Goal: Transaction & Acquisition: Purchase product/service

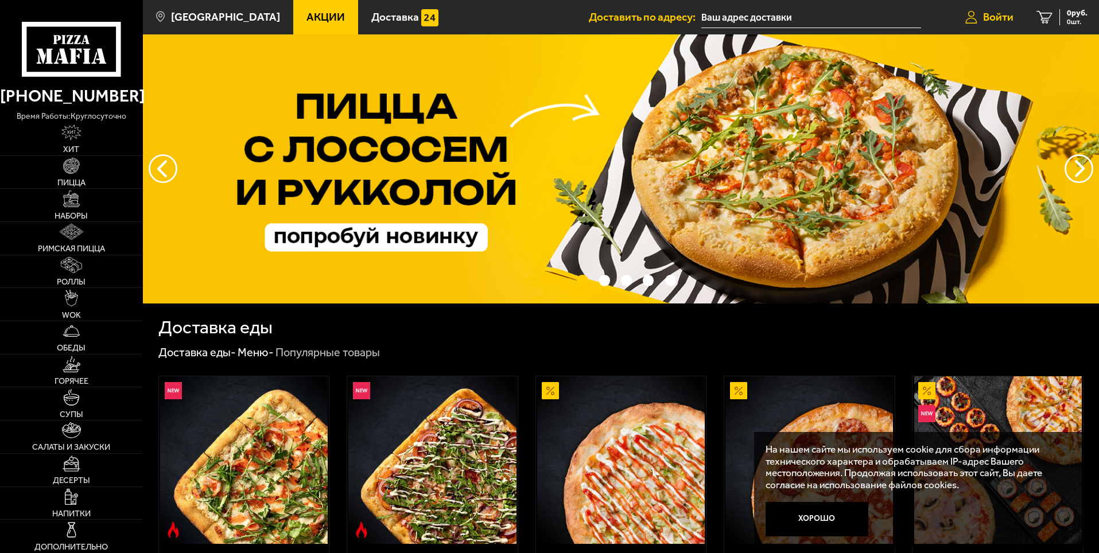
click at [995, 20] on span "Войти" at bounding box center [998, 16] width 30 height 11
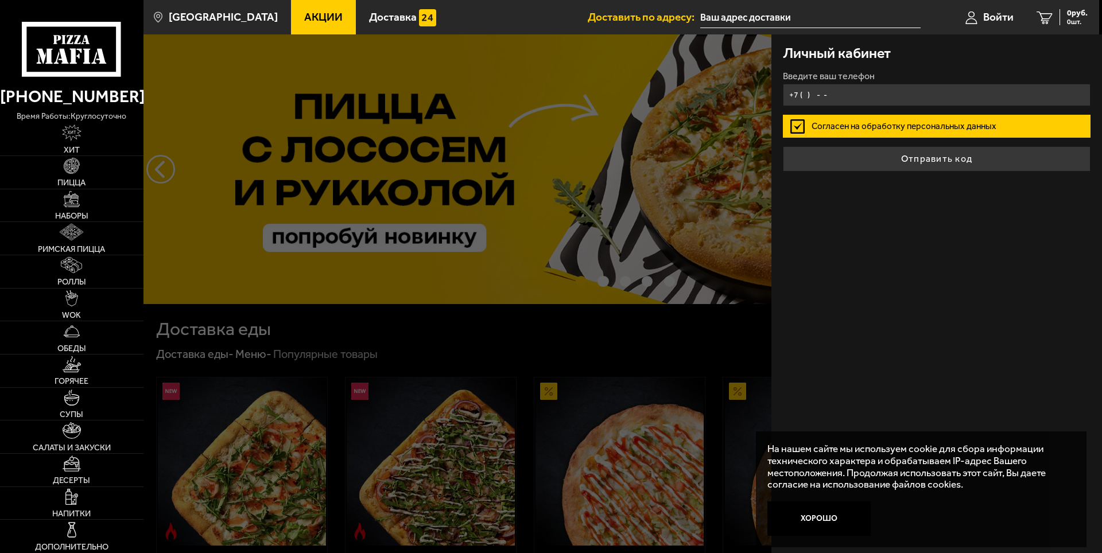
click at [884, 90] on input "+7 ( ) - -" at bounding box center [937, 95] width 308 height 22
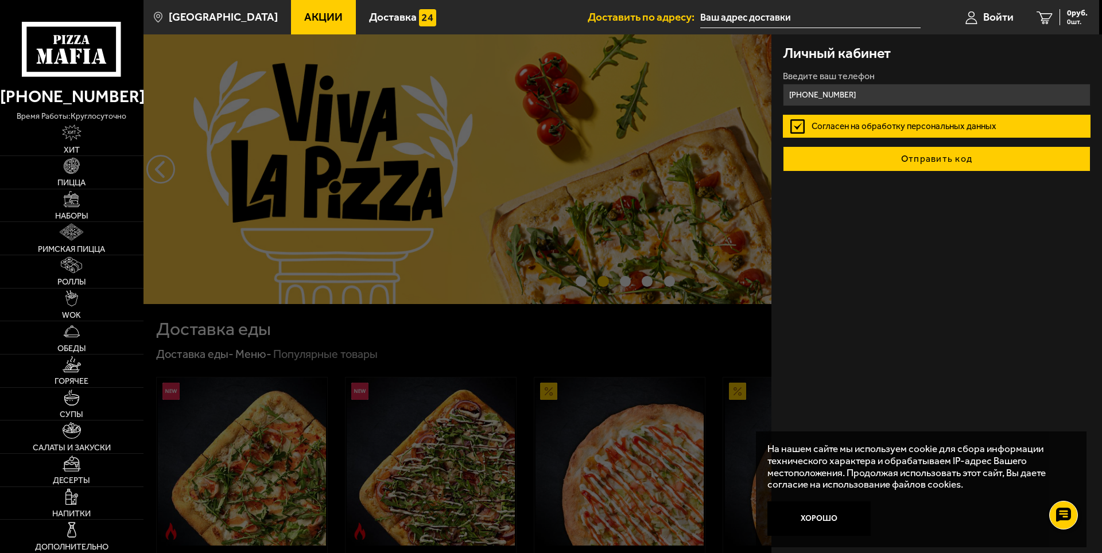
type input "[PHONE_NUMBER]"
click at [911, 166] on button "Отправить код" at bounding box center [937, 158] width 308 height 25
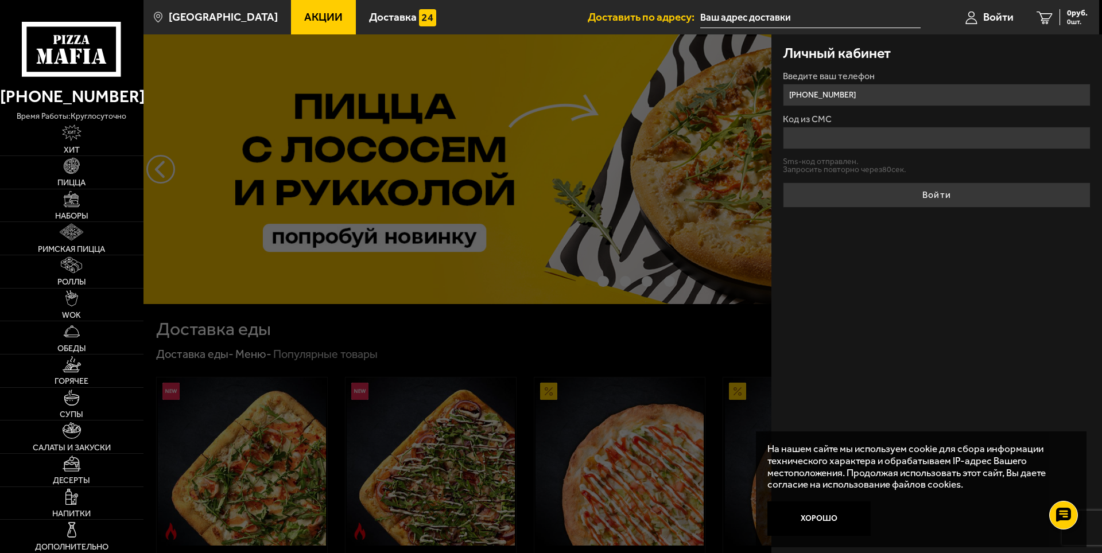
click at [512, 341] on div at bounding box center [694, 310] width 1102 height 553
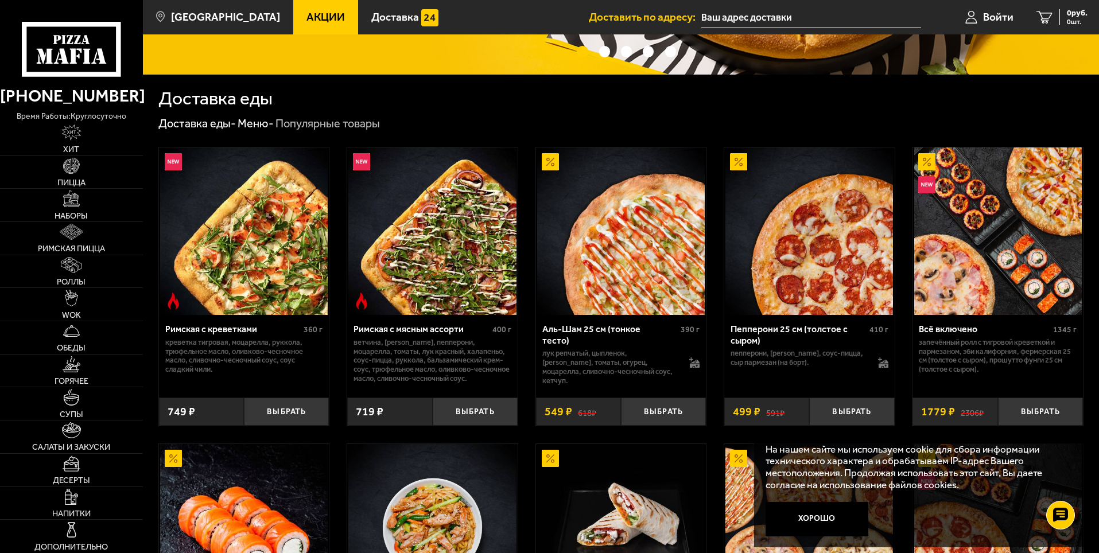
scroll to position [230, 0]
click at [71, 178] on span "Пицца" at bounding box center [71, 182] width 28 height 8
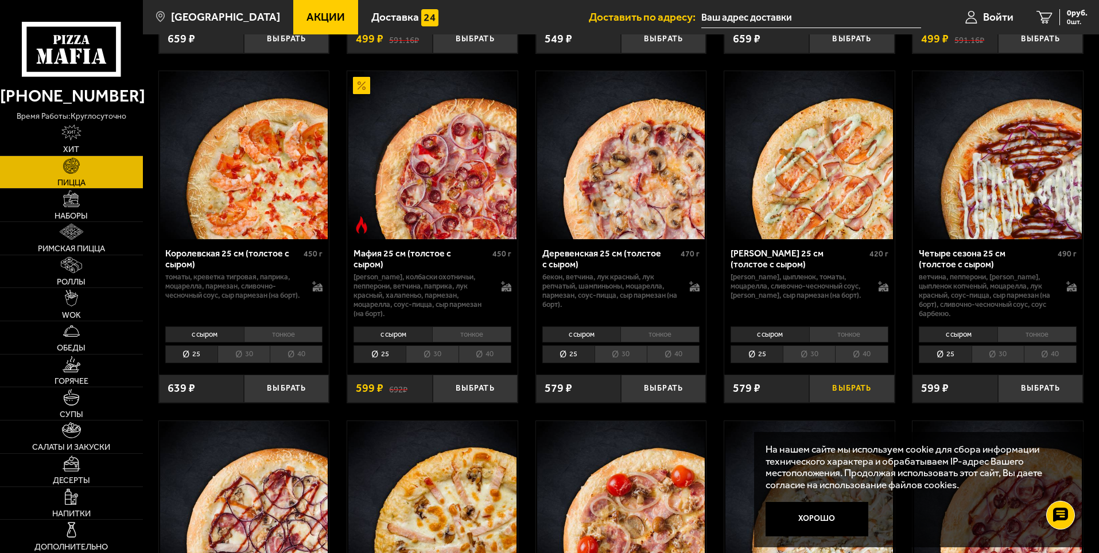
scroll to position [1492, 0]
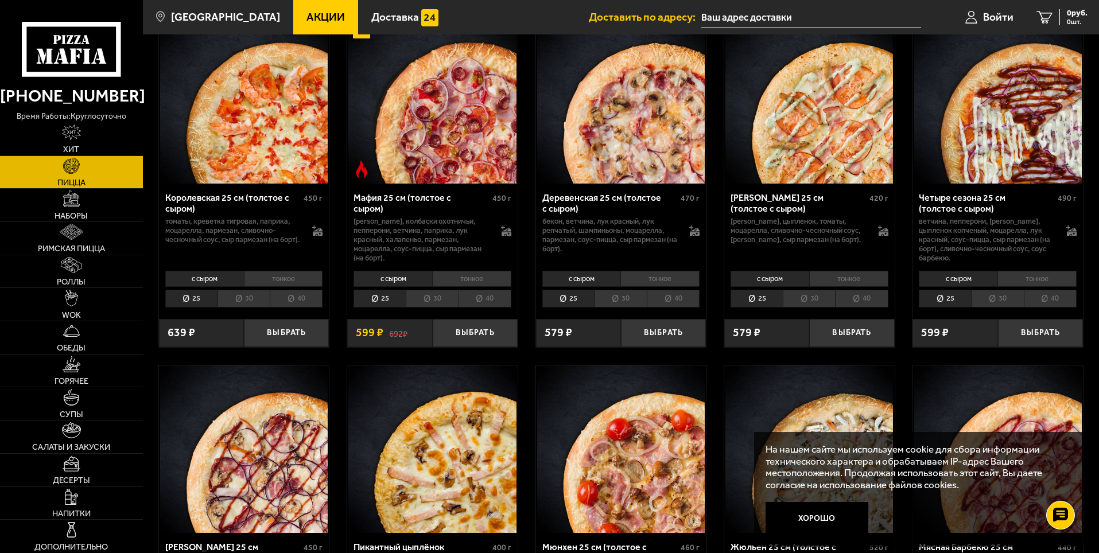
click at [862, 301] on li "40" at bounding box center [861, 299] width 53 height 18
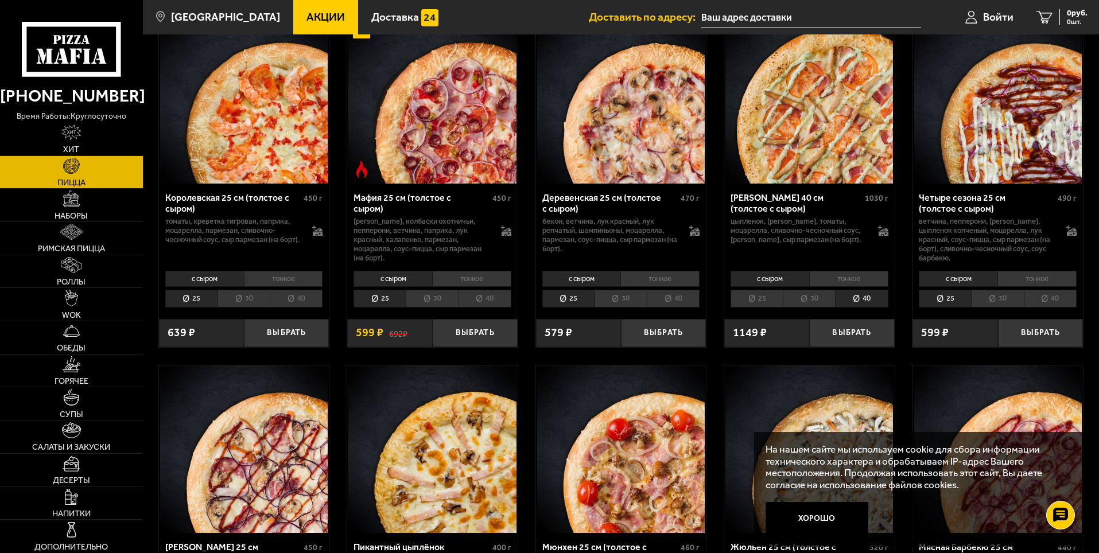
click at [858, 282] on li "тонкое" at bounding box center [848, 279] width 79 height 16
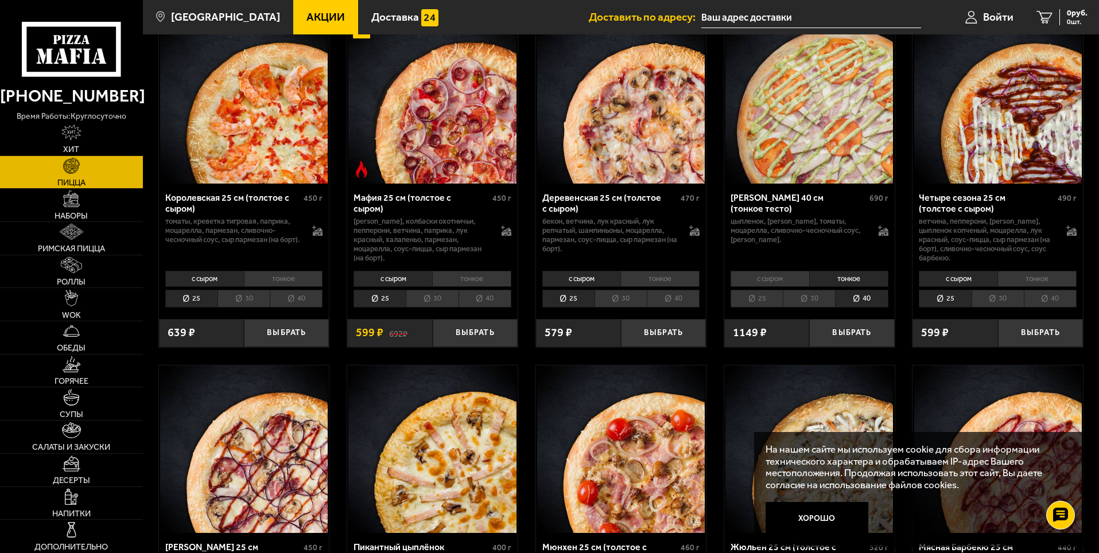
click at [789, 281] on li "с сыром" at bounding box center [769, 279] width 79 height 16
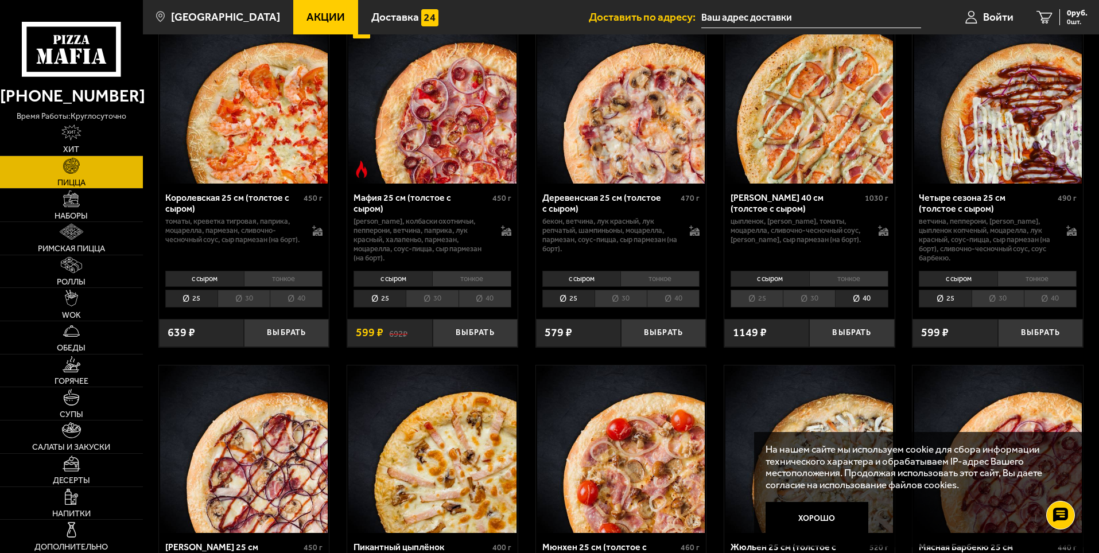
click at [850, 281] on li "тонкое" at bounding box center [848, 279] width 79 height 16
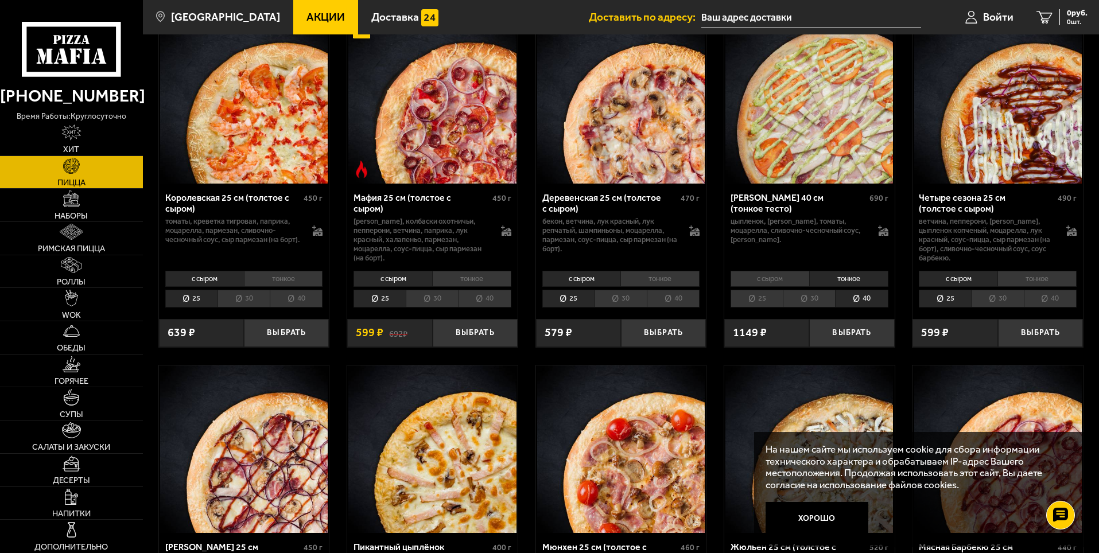
click at [770, 283] on li "с сыром" at bounding box center [769, 279] width 79 height 16
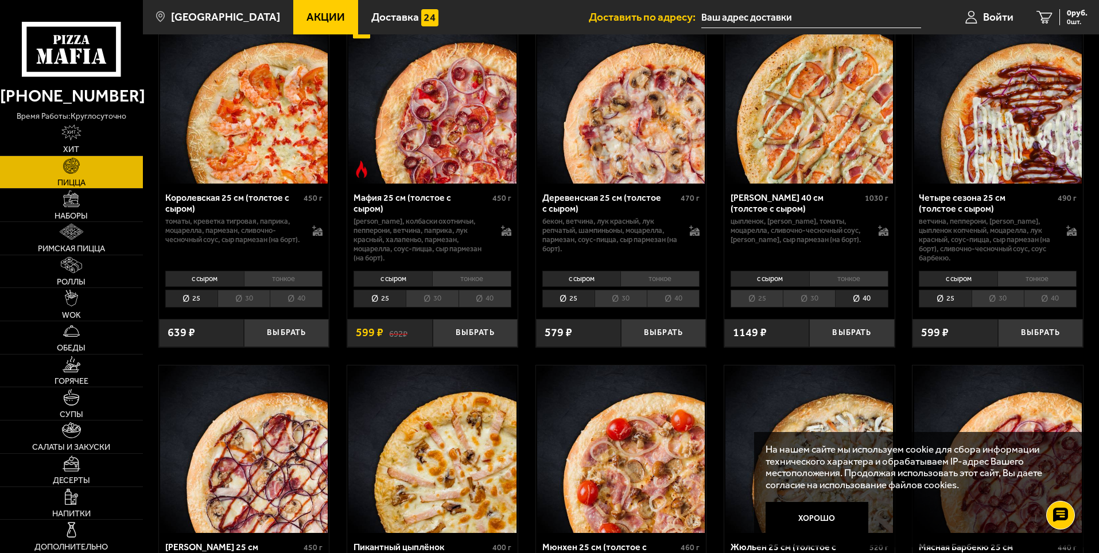
click at [838, 281] on li "тонкое" at bounding box center [848, 279] width 79 height 16
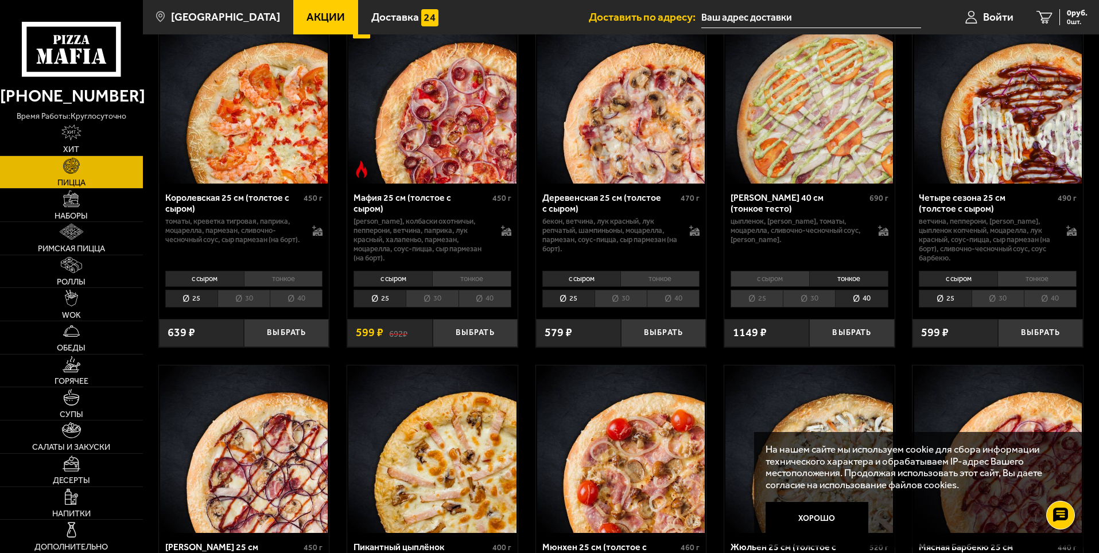
click at [781, 284] on li "с сыром" at bounding box center [769, 279] width 79 height 16
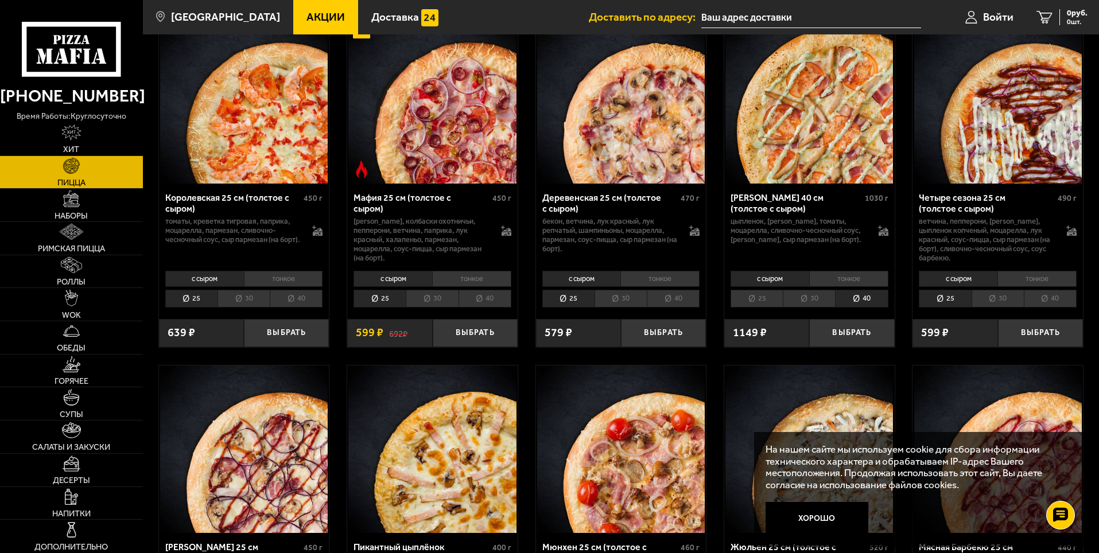
click at [841, 284] on li "тонкое" at bounding box center [848, 279] width 79 height 16
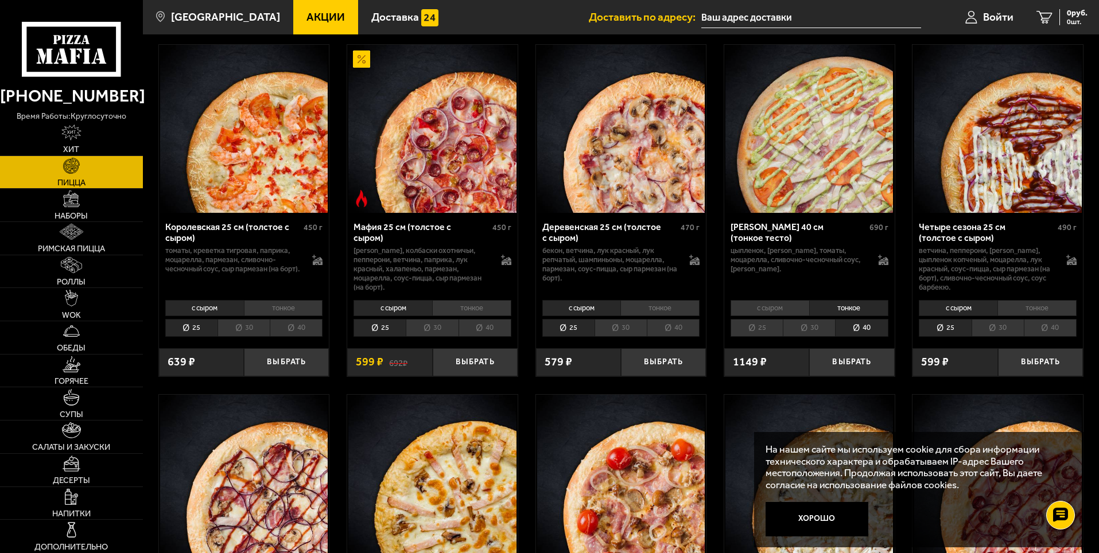
scroll to position [1467, 0]
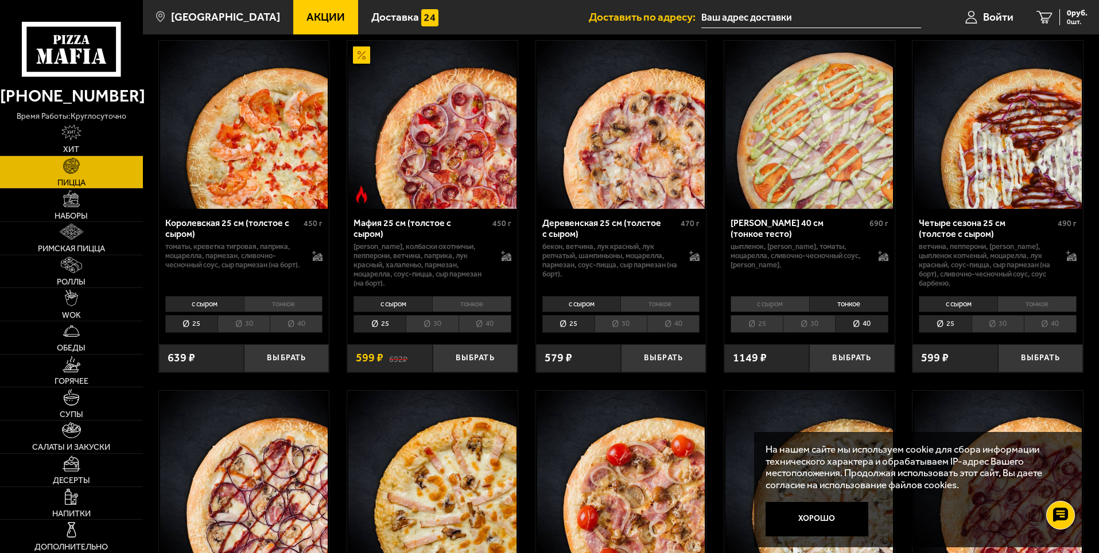
click at [949, 13] on ul "Доставить по адресу: Войти 0 руб. 0 шт." at bounding box center [844, 17] width 510 height 34
click at [1005, 31] on link "Войти" at bounding box center [989, 17] width 71 height 34
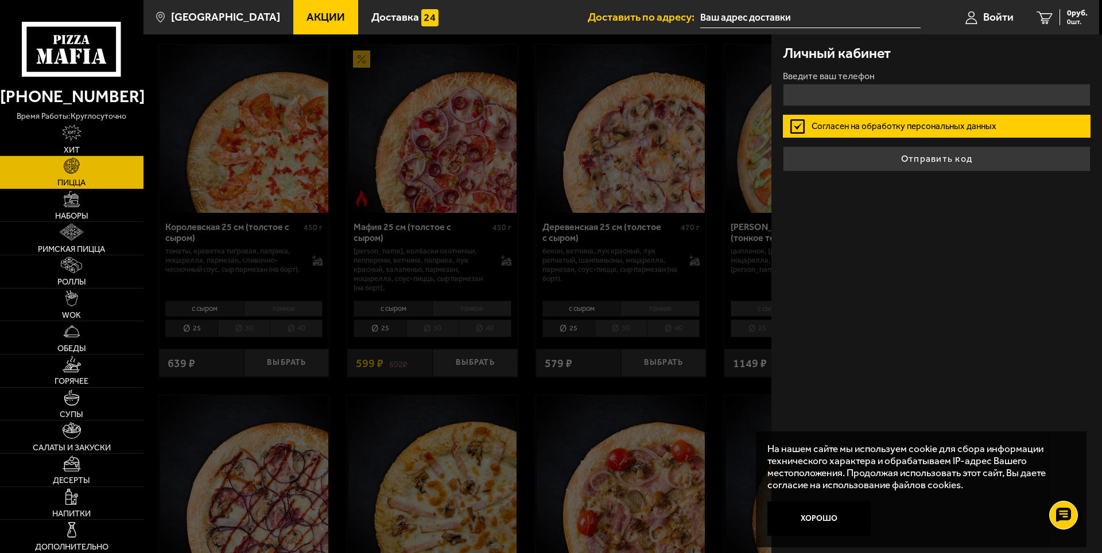
click at [748, 43] on div at bounding box center [694, 310] width 1102 height 553
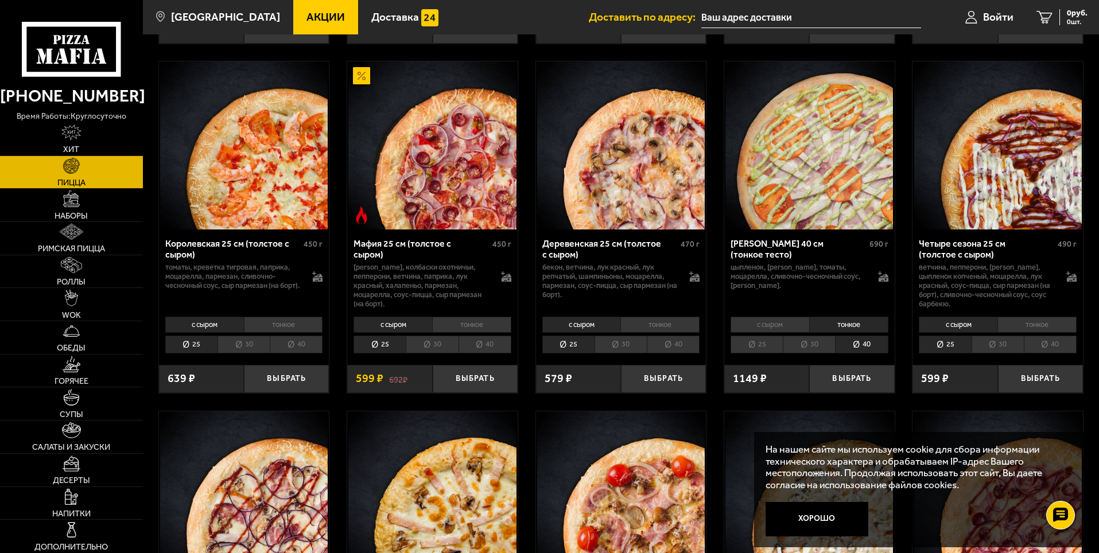
scroll to position [1427, 0]
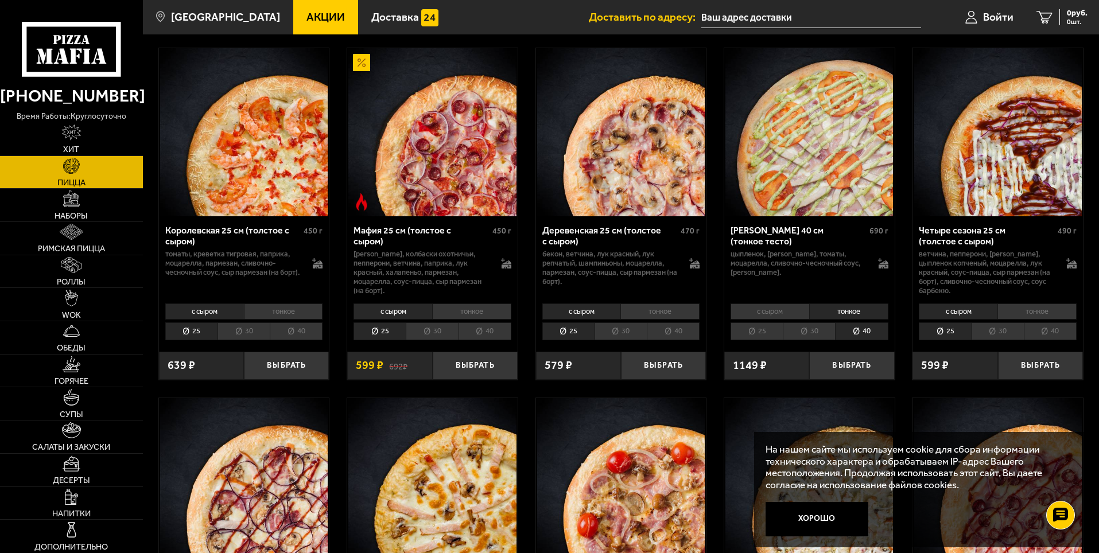
scroll to position [1470, 0]
